Goal: Information Seeking & Learning: Check status

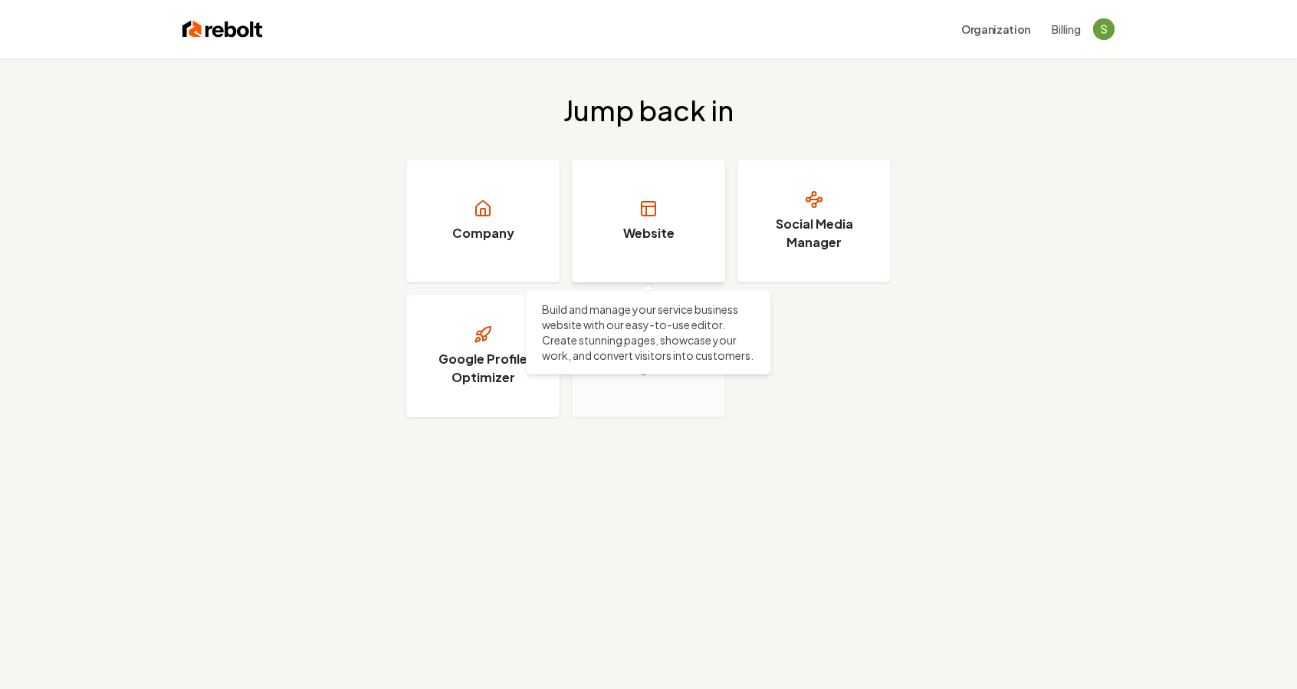
click at [600, 231] on link "Website" at bounding box center [648, 220] width 153 height 123
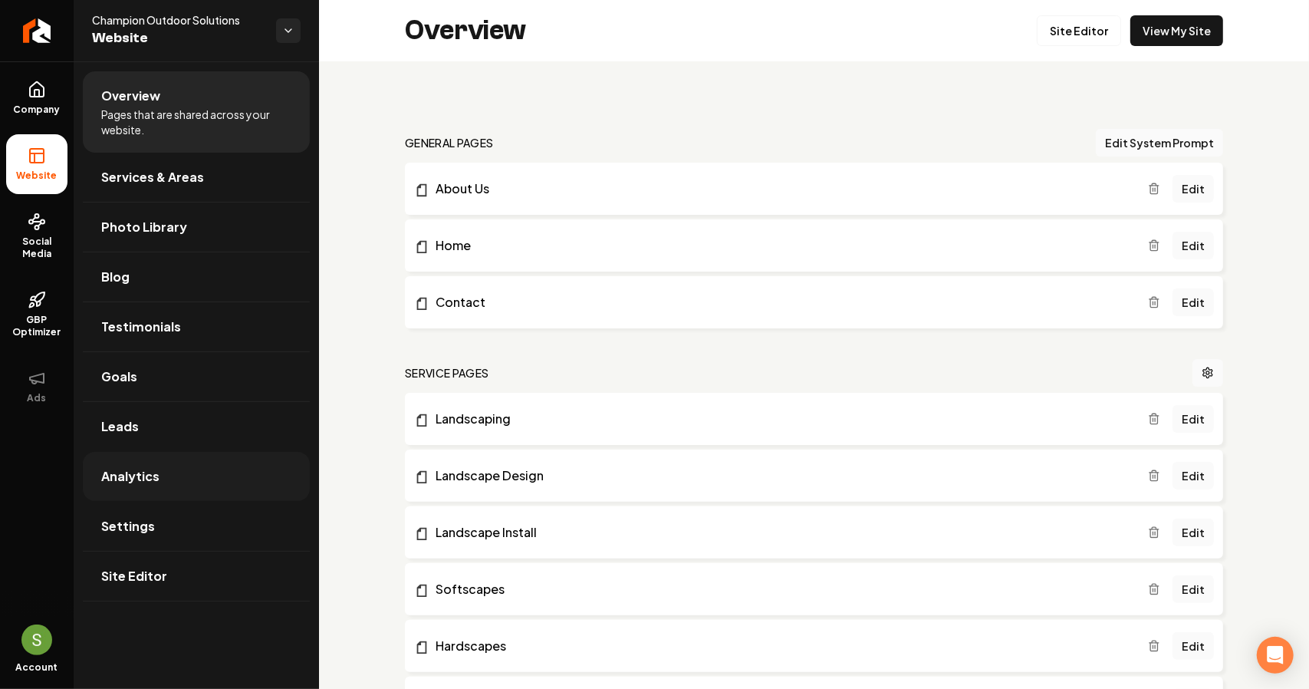
click at [163, 482] on link "Analytics" at bounding box center [196, 476] width 227 height 49
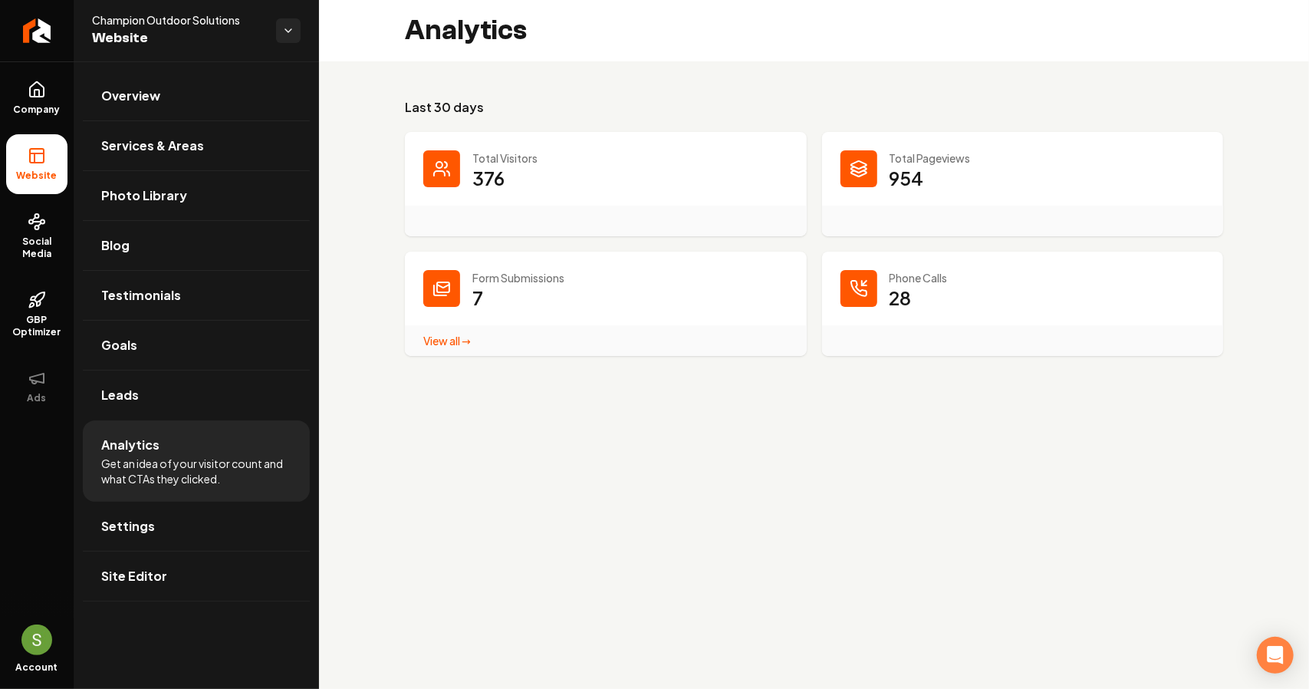
click at [464, 340] on link "View all → Form Submissions stats" at bounding box center [447, 341] width 48 height 14
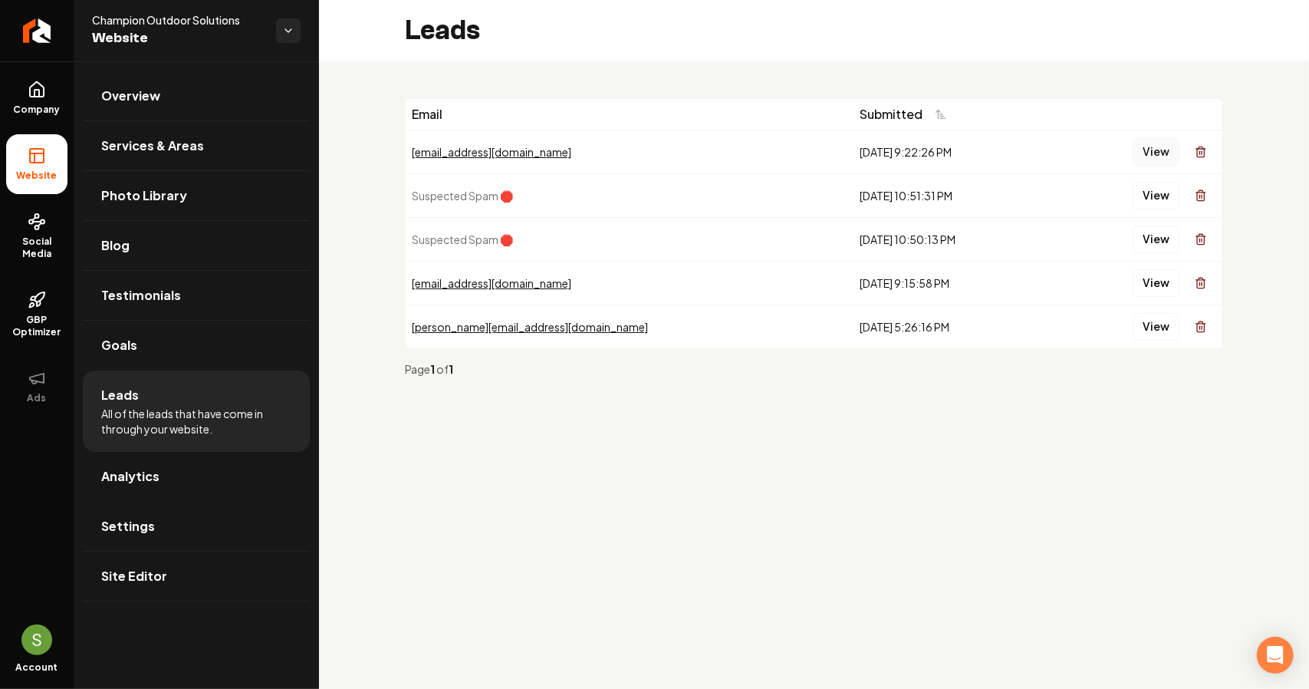
click at [1149, 143] on button "View" at bounding box center [1156, 152] width 47 height 28
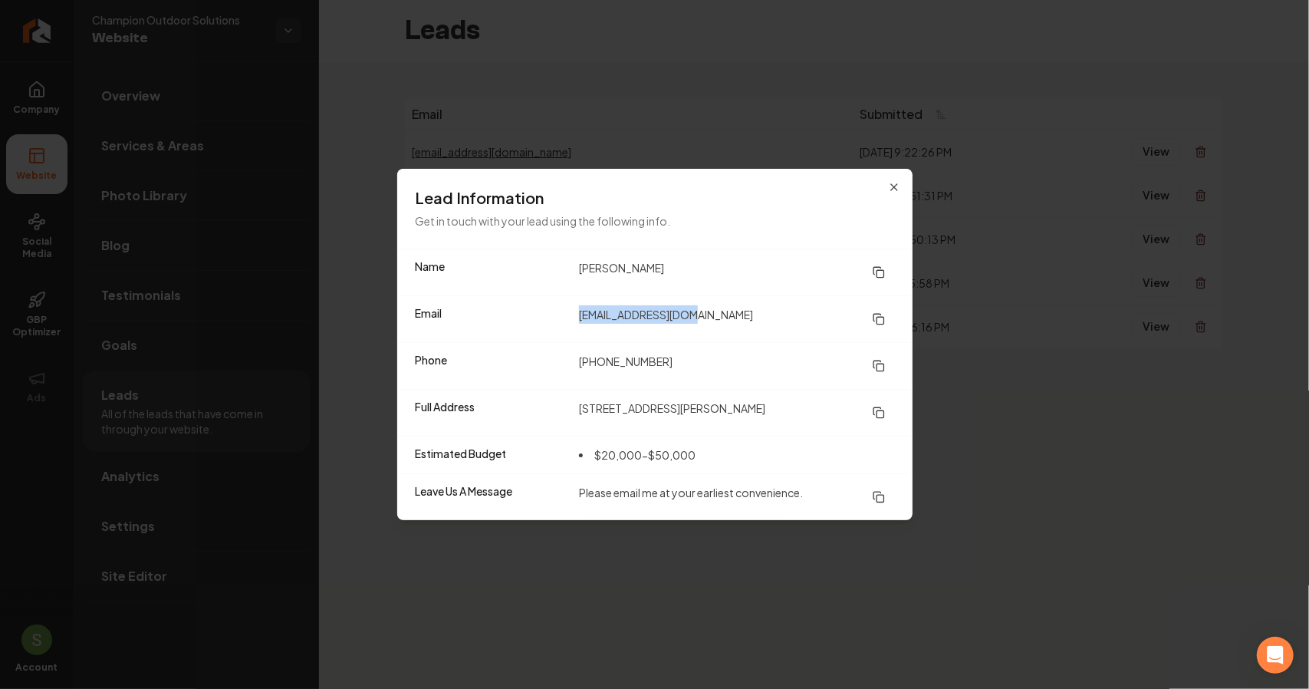
drag, startPoint x: 693, startPoint y: 316, endPoint x: 580, endPoint y: 332, distance: 114.6
click at [580, 332] on dd "[EMAIL_ADDRESS][DOMAIN_NAME]" at bounding box center [736, 319] width 315 height 28
copy dd "[EMAIL_ADDRESS][DOMAIN_NAME]"
